Goal: Task Accomplishment & Management: Manage account settings

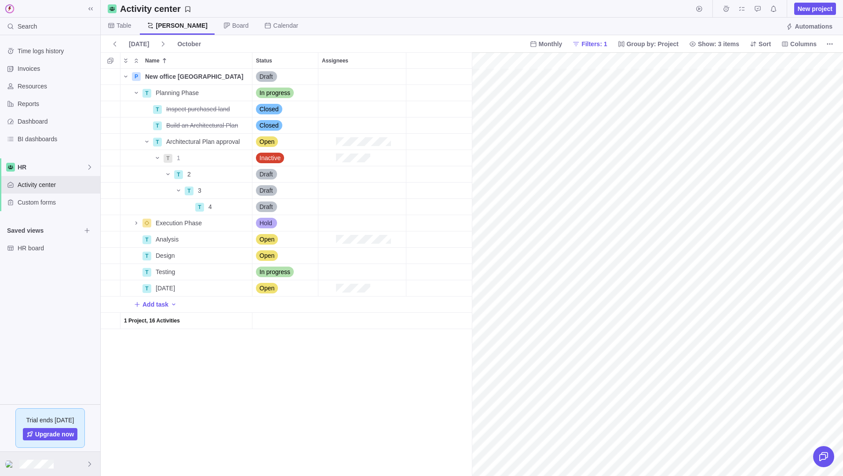
scroll to position [0, 1709]
click at [43, 469] on div at bounding box center [50, 464] width 100 height 24
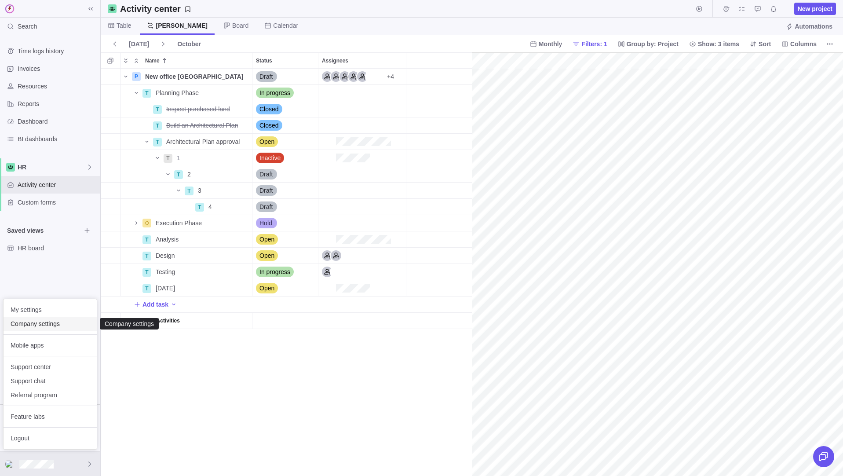
click at [37, 328] on span "Company settings" at bounding box center [50, 323] width 79 height 9
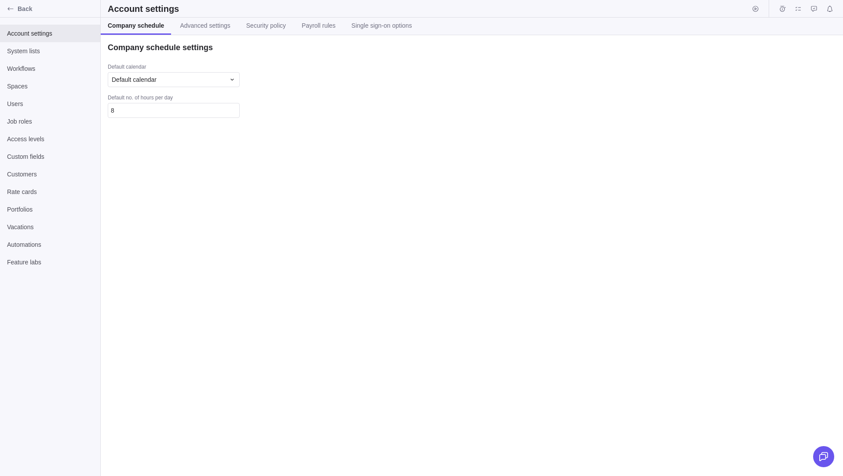
click at [331, 233] on div "Company schedule settings Default calendar Default calendar Default no. of hour…" at bounding box center [472, 255] width 742 height 441
